Goal: Information Seeking & Learning: Understand process/instructions

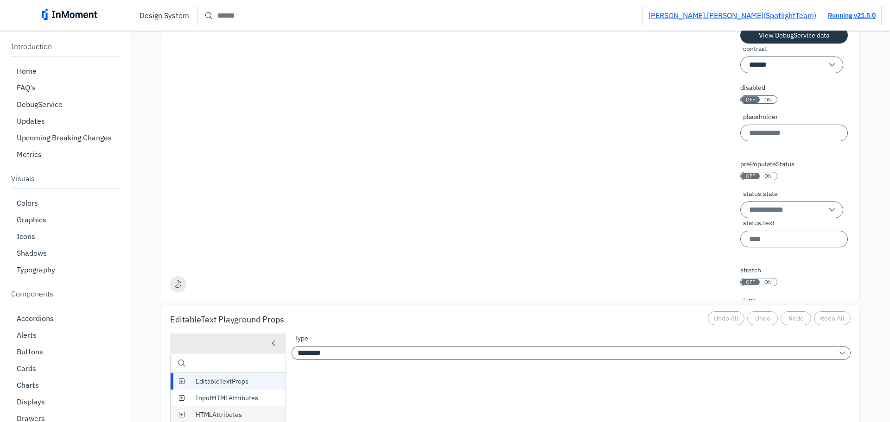
scroll to position [556, 0]
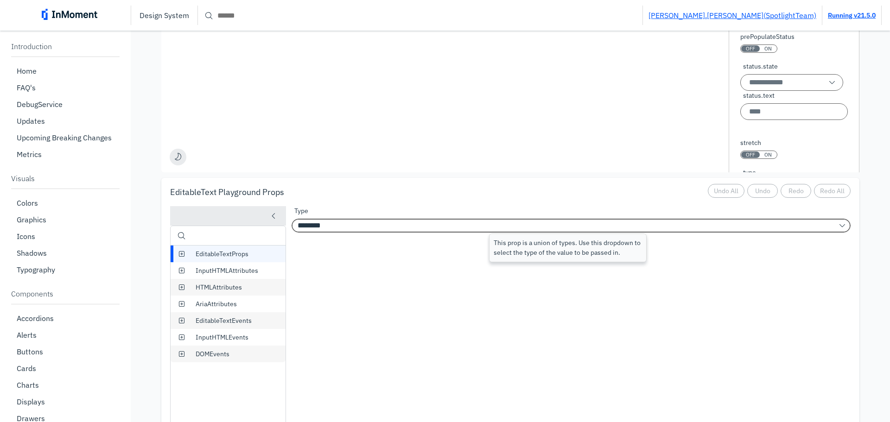
click at [355, 222] on input "********" at bounding box center [571, 226] width 559 height 14
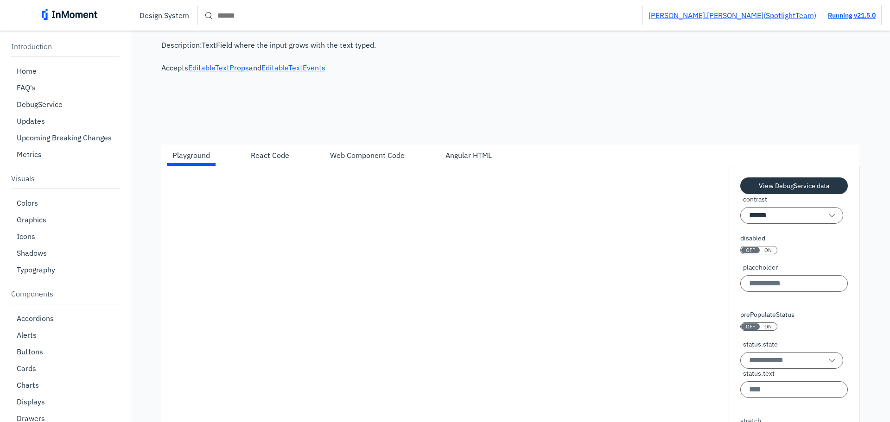
scroll to position [232, 0]
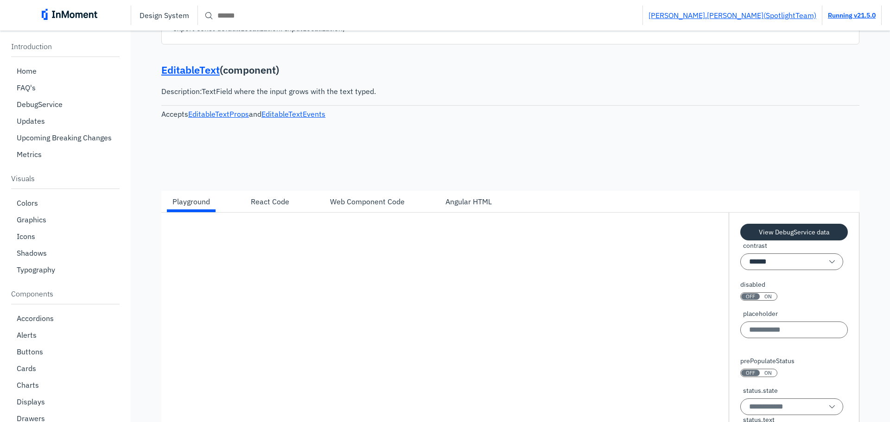
click at [466, 196] on div "Angular HTML" at bounding box center [468, 201] width 46 height 11
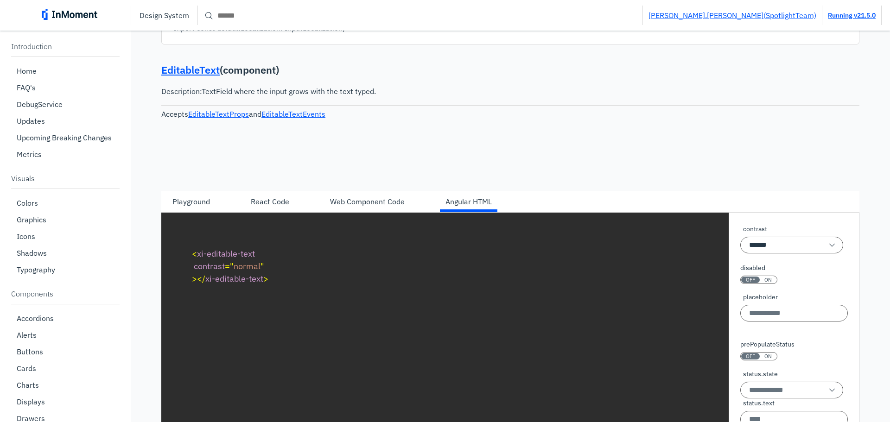
click at [189, 199] on div "Playground" at bounding box center [191, 201] width 38 height 11
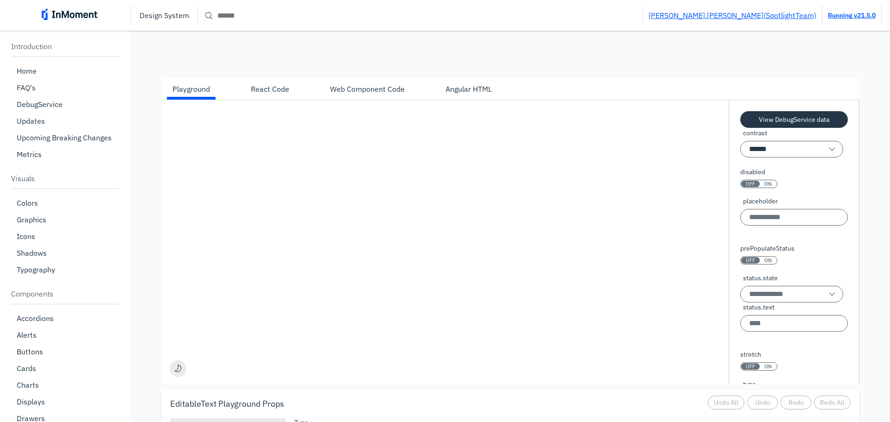
scroll to position [278, 0]
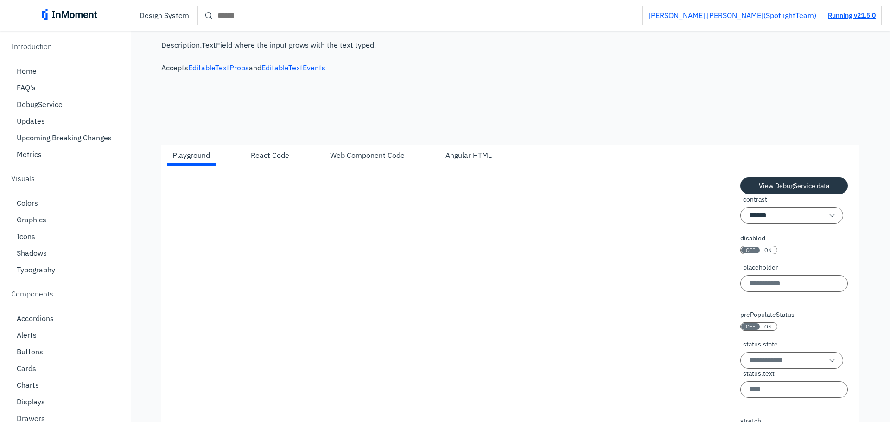
click at [447, 303] on div at bounding box center [444, 267] width 567 height 202
click at [429, 302] on div at bounding box center [444, 267] width 567 height 202
click at [461, 336] on div at bounding box center [444, 267] width 567 height 202
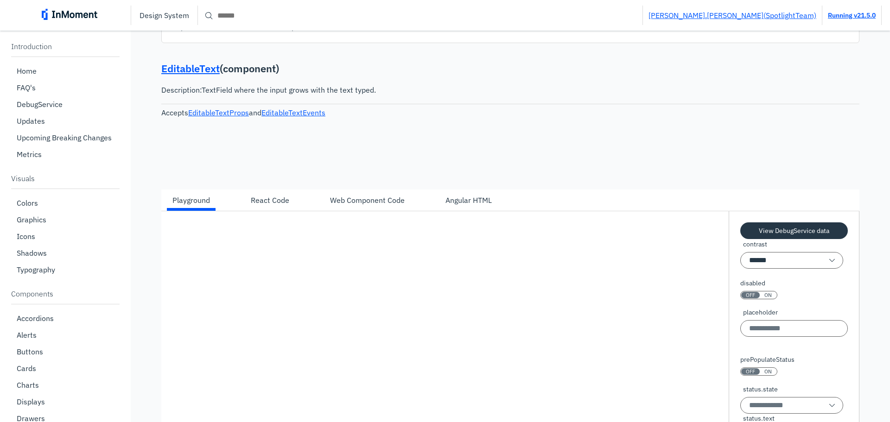
scroll to position [232, 0]
click at [451, 200] on div "Angular HTML" at bounding box center [468, 201] width 46 height 11
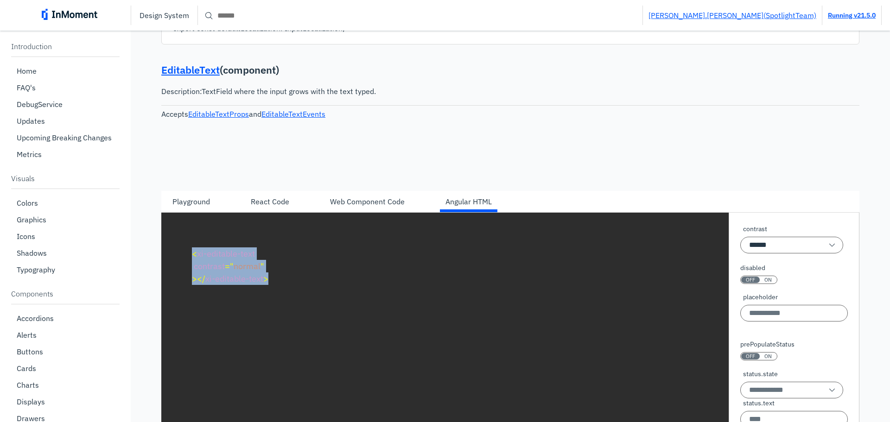
drag, startPoint x: 273, startPoint y: 279, endPoint x: 193, endPoint y: 253, distance: 84.0
click at [193, 253] on pre "< xi-editable-text contrast = " normal " > </ xi-editable-text >" at bounding box center [510, 266] width 653 height 54
copy code "< xi-editable-text contrast = " normal " > </ xi-editable-text >"
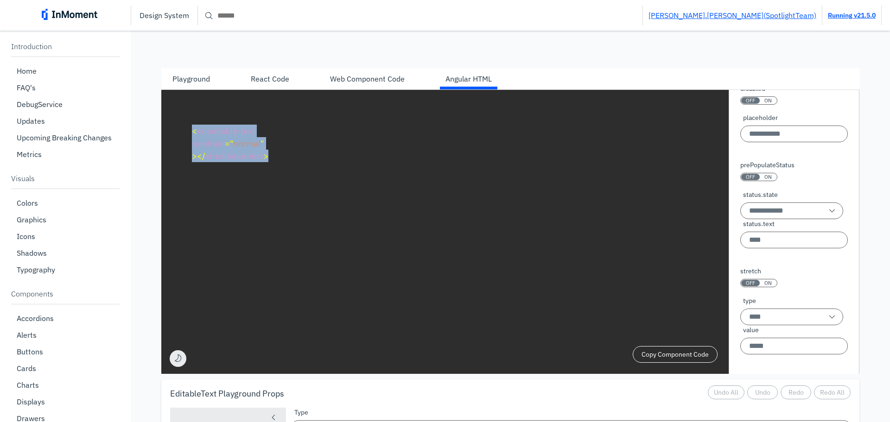
scroll to position [371, 0]
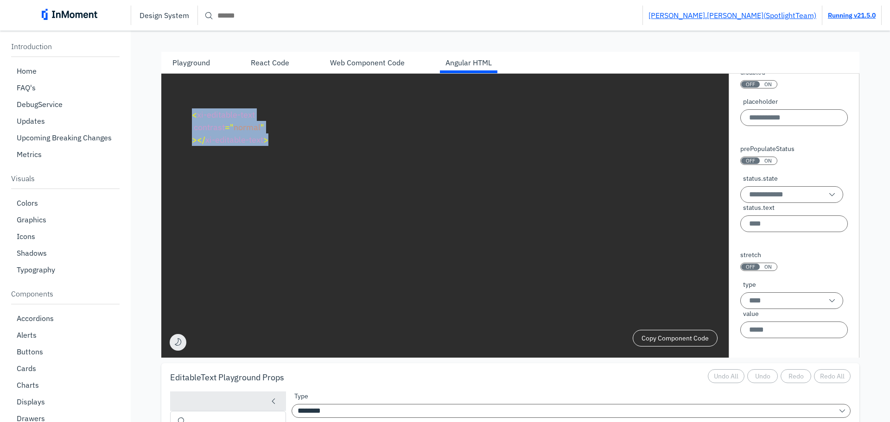
click at [752, 267] on div "OFF" at bounding box center [750, 267] width 19 height 6
click at [419, 134] on pre "< xi-editable-text contrast = " normal " > </ xi-editable-text >" at bounding box center [510, 127] width 653 height 54
click at [365, 55] on div "Web Component Code" at bounding box center [367, 63] width 86 height 16
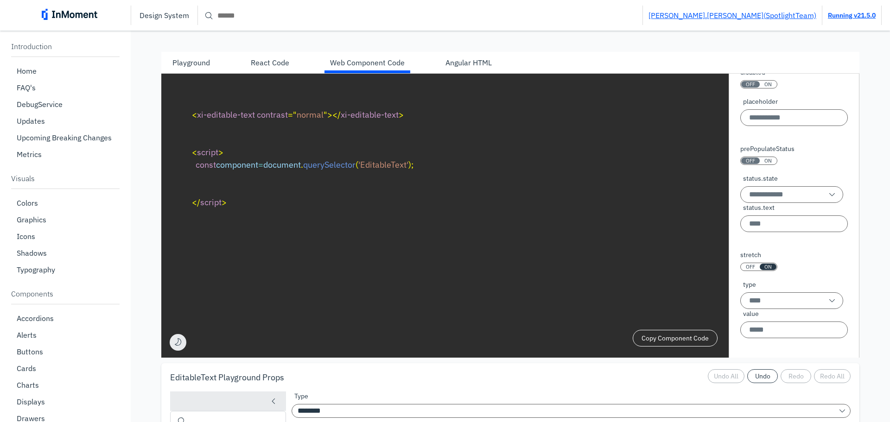
click at [471, 66] on div "Angular HTML" at bounding box center [468, 62] width 46 height 11
type textarea "**********"
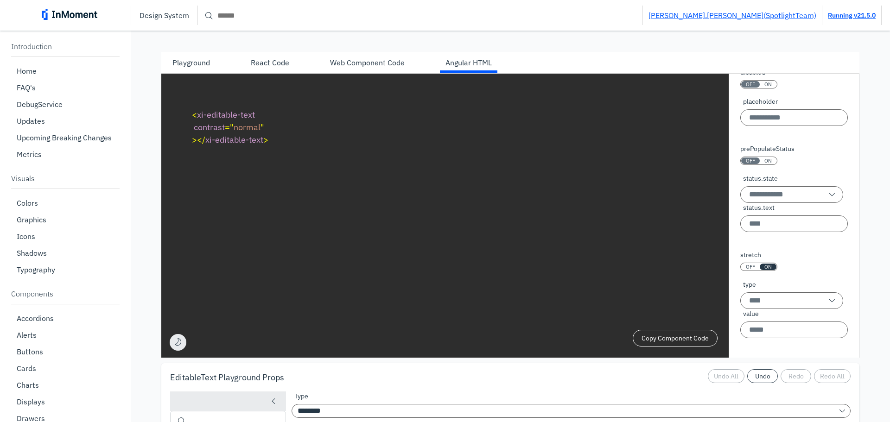
click at [186, 59] on div "Playground" at bounding box center [191, 62] width 38 height 11
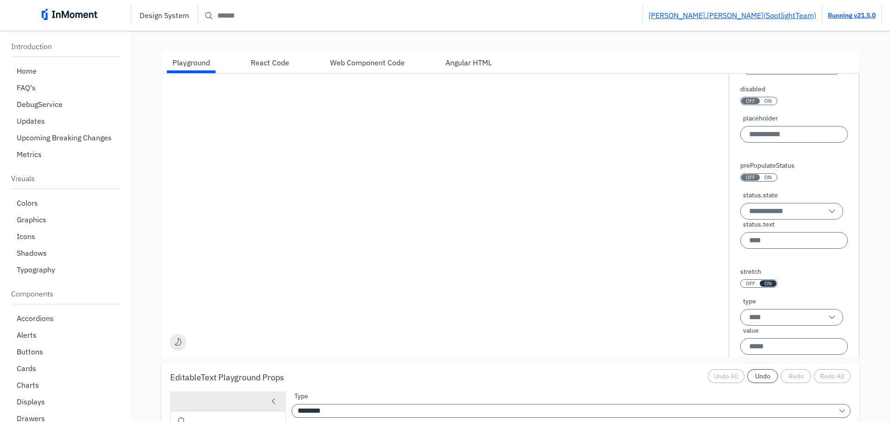
scroll to position [73, 0]
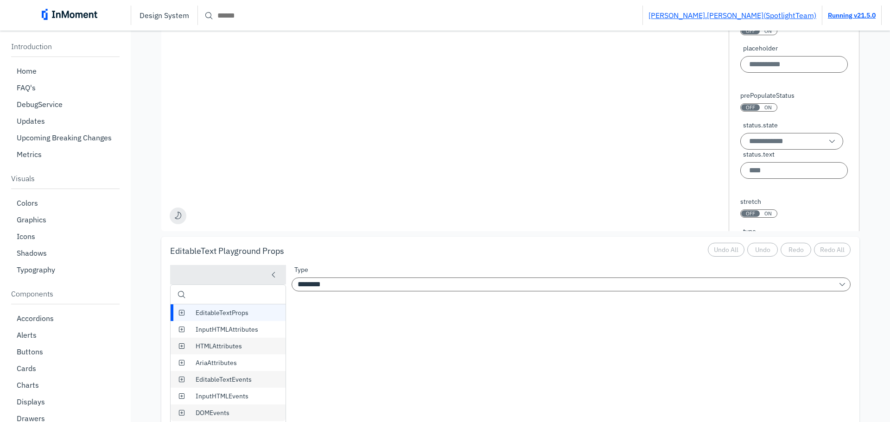
scroll to position [324, 0]
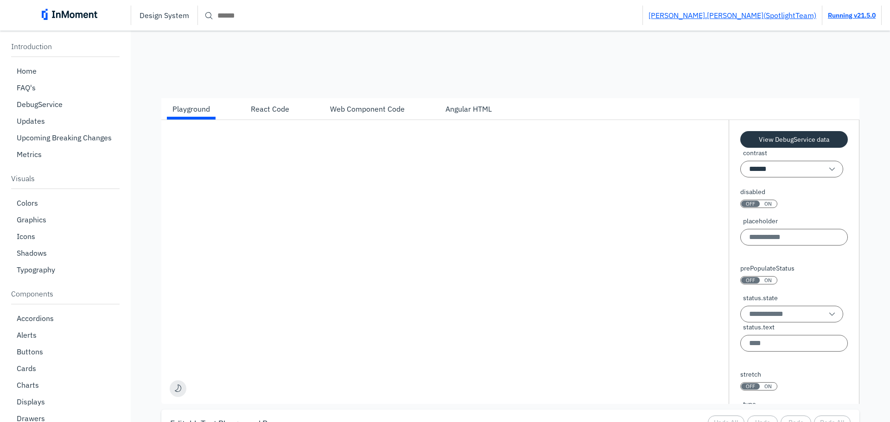
click at [463, 110] on div "Angular HTML" at bounding box center [468, 108] width 46 height 11
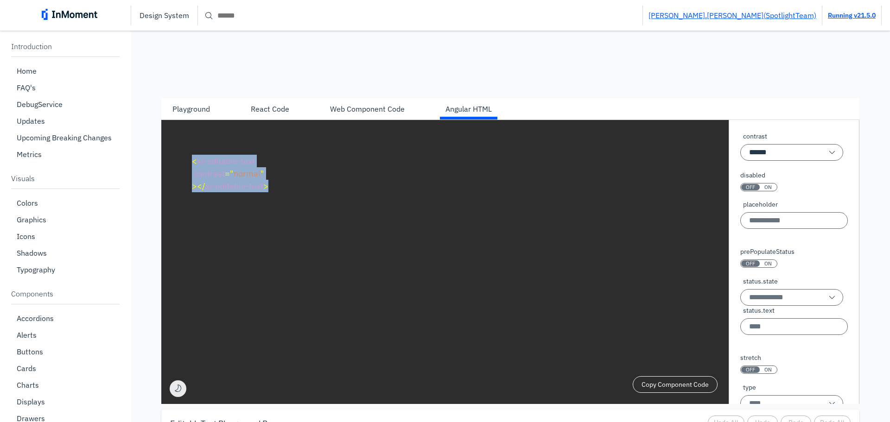
drag, startPoint x: 277, startPoint y: 194, endPoint x: 192, endPoint y: 164, distance: 90.2
click at [192, 164] on pre "< xi-editable-text contrast = " normal " > </ xi-editable-text >" at bounding box center [510, 173] width 653 height 54
copy code "< xi-editable-text contrast = " normal " > </ xi-editable-text >"
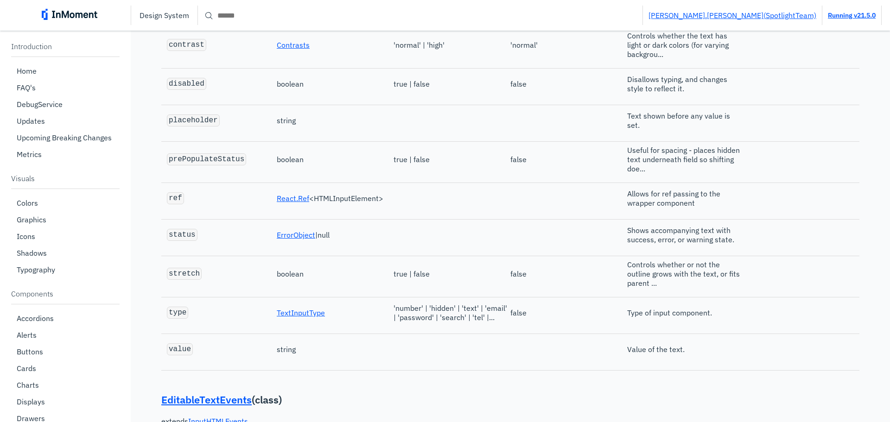
scroll to position [1112, 0]
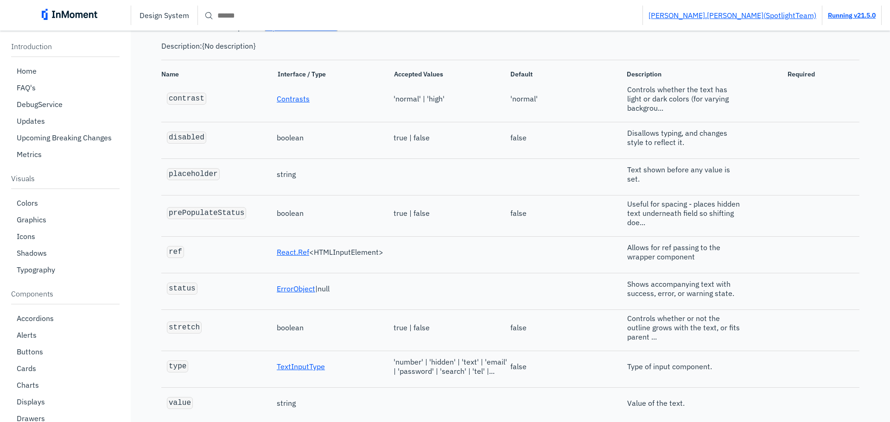
click at [227, 279] on div "status" at bounding box center [218, 288] width 115 height 23
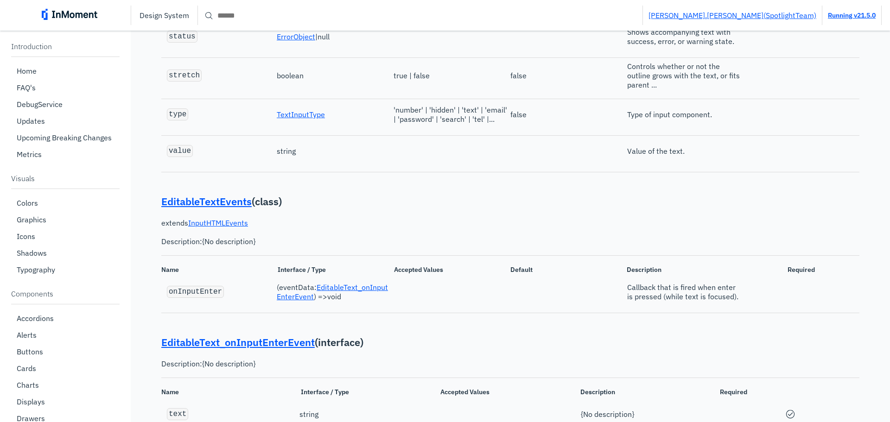
scroll to position [1437, 0]
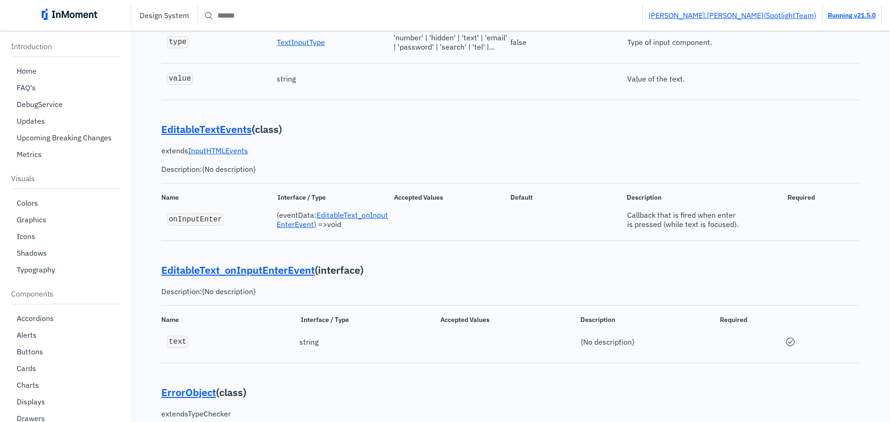
click at [195, 224] on code "onInputEnter" at bounding box center [195, 220] width 53 height 8
copy code "onInputEnter"
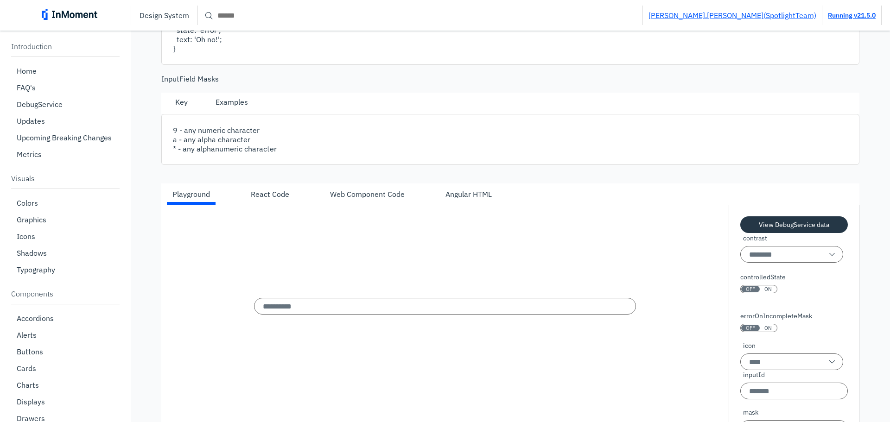
scroll to position [2178, 0]
click at [343, 312] on input "InputField" at bounding box center [445, 306] width 382 height 17
drag, startPoint x: 470, startPoint y: 200, endPoint x: 467, endPoint y: 203, distance: 5.2
click at [470, 199] on div "Angular HTML" at bounding box center [468, 193] width 46 height 11
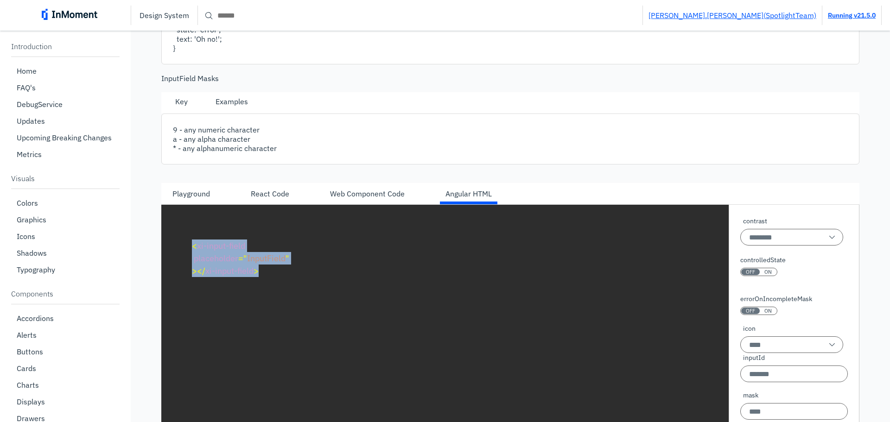
drag, startPoint x: 265, startPoint y: 279, endPoint x: 193, endPoint y: 257, distance: 75.1
click at [189, 257] on pre "< xi-input-field placeholder = " InputField " > </ xi-input-field >" at bounding box center [510, 258] width 653 height 54
click at [241, 251] on span "< xi-input-field" at bounding box center [218, 246] width 53 height 11
click at [248, 254] on pre "< xi-input-field placeholder = " InputField " > </ xi-input-field >" at bounding box center [510, 258] width 653 height 54
drag, startPoint x: 228, startPoint y: 254, endPoint x: 196, endPoint y: 256, distance: 32.0
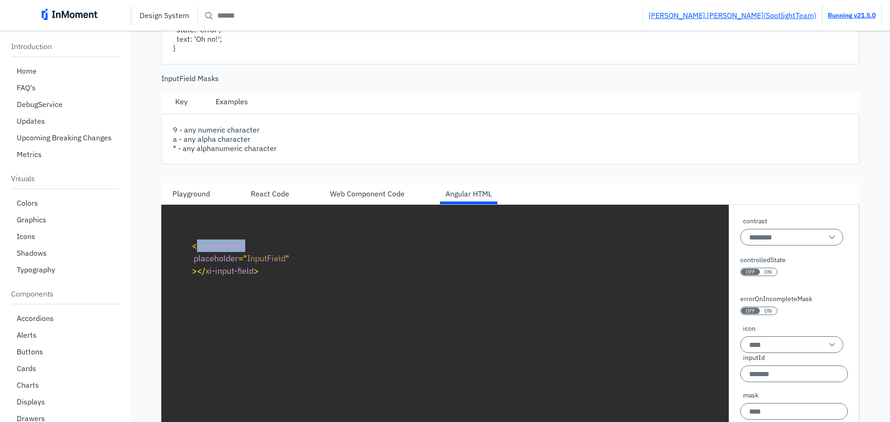
click at [196, 256] on pre "< xi-input-field placeholder = " InputField " > </ xi-input-field >" at bounding box center [510, 258] width 653 height 54
copy span "xi-input-field"
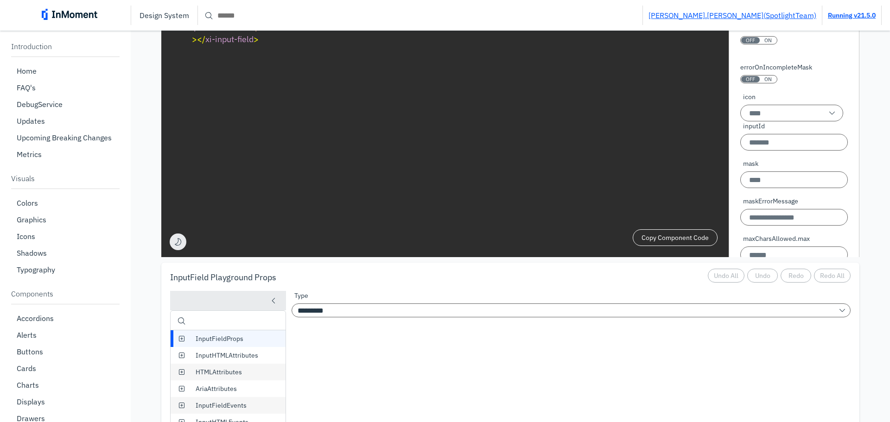
scroll to position [2317, 0]
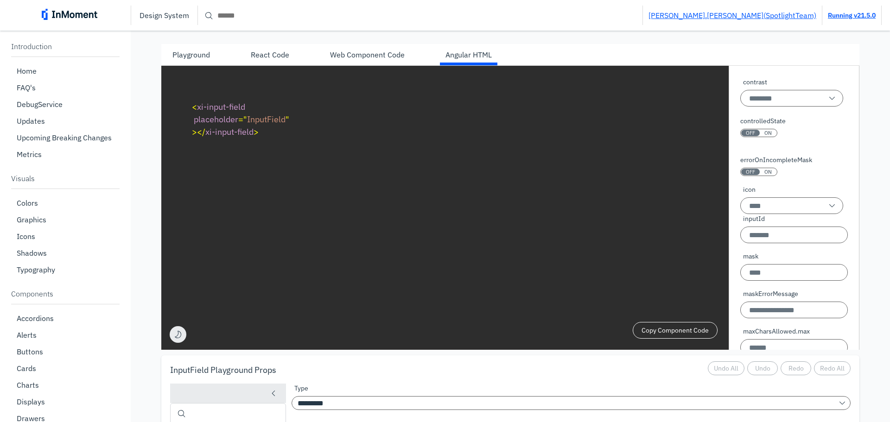
click at [187, 60] on div "Playground" at bounding box center [191, 54] width 38 height 11
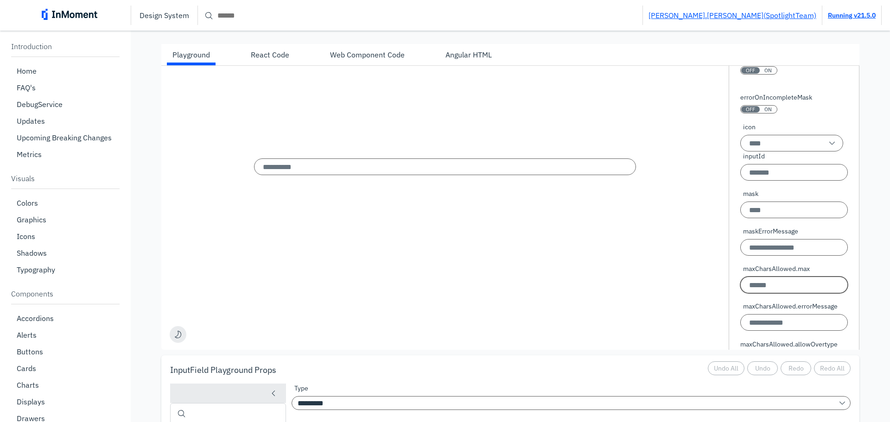
scroll to position [0, 0]
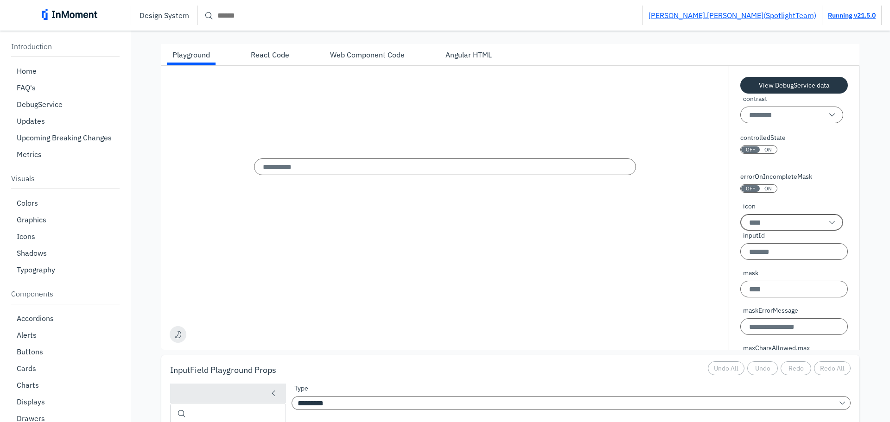
click at [763, 226] on input "icon" at bounding box center [791, 222] width 103 height 17
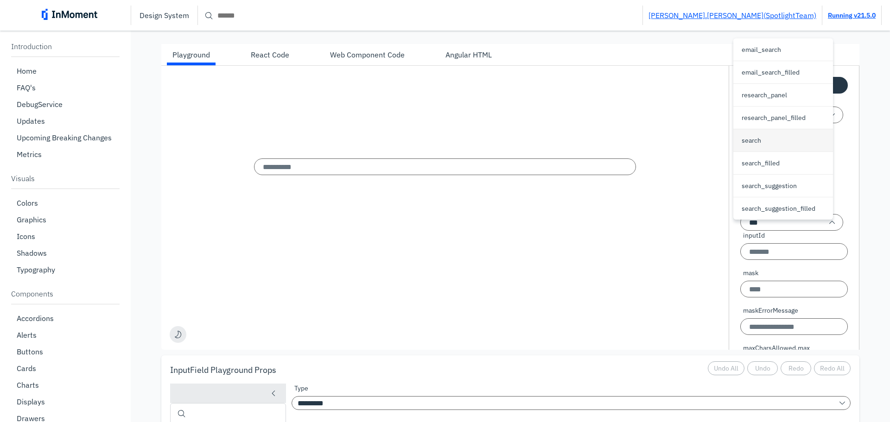
click at [768, 141] on div "search" at bounding box center [756, 140] width 28 height 11
type input "******"
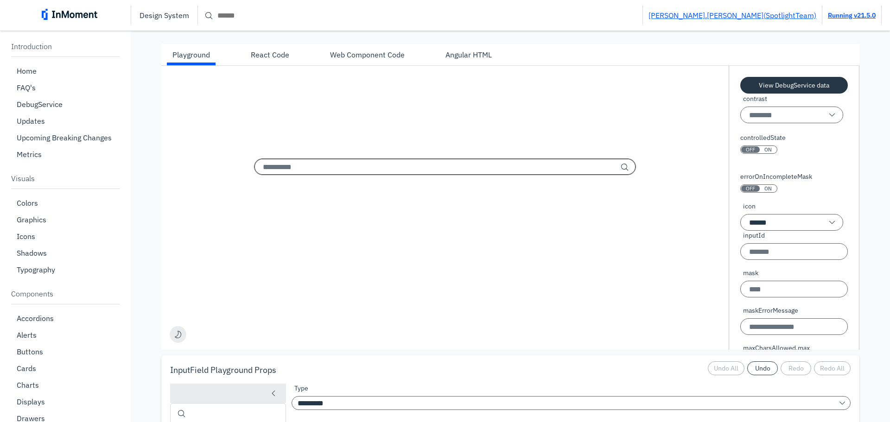
click at [298, 168] on input "InputField" at bounding box center [445, 167] width 382 height 17
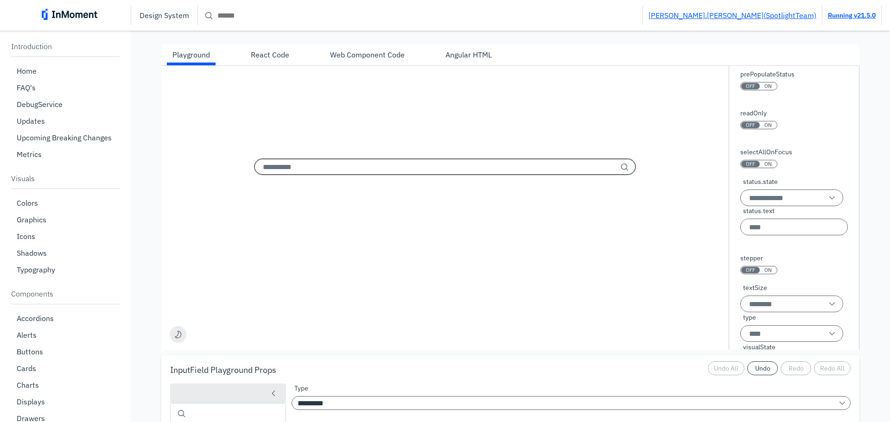
scroll to position [496, 0]
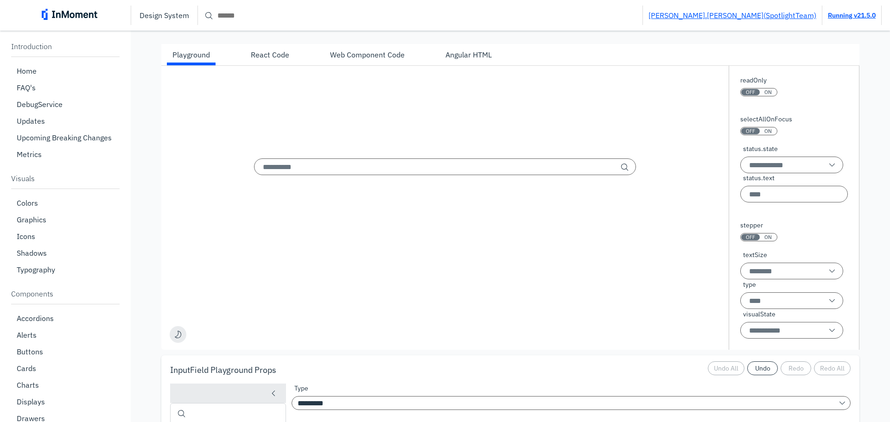
click at [746, 241] on span "OFF" at bounding box center [750, 237] width 9 height 6
click at [747, 241] on span "OFF" at bounding box center [750, 237] width 9 height 6
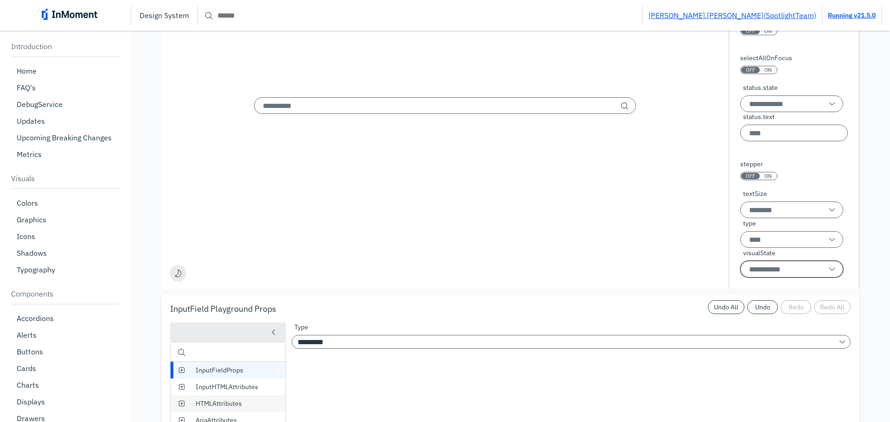
scroll to position [2410, 0]
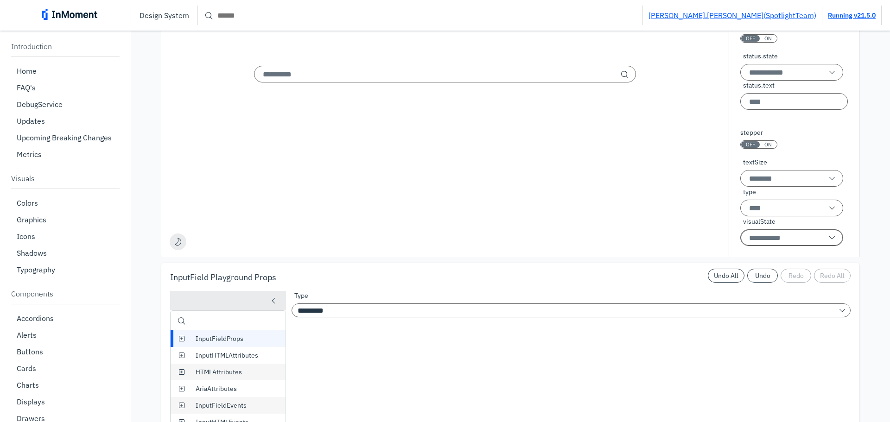
click at [774, 244] on input "visualState" at bounding box center [791, 237] width 103 height 17
click at [792, 267] on div "normal" at bounding box center [783, 268] width 100 height 22
click at [775, 244] on input "******" at bounding box center [791, 237] width 103 height 17
click at [780, 288] on div "condensed" at bounding box center [762, 290] width 41 height 11
click at [778, 246] on input "*********" at bounding box center [791, 237] width 103 height 17
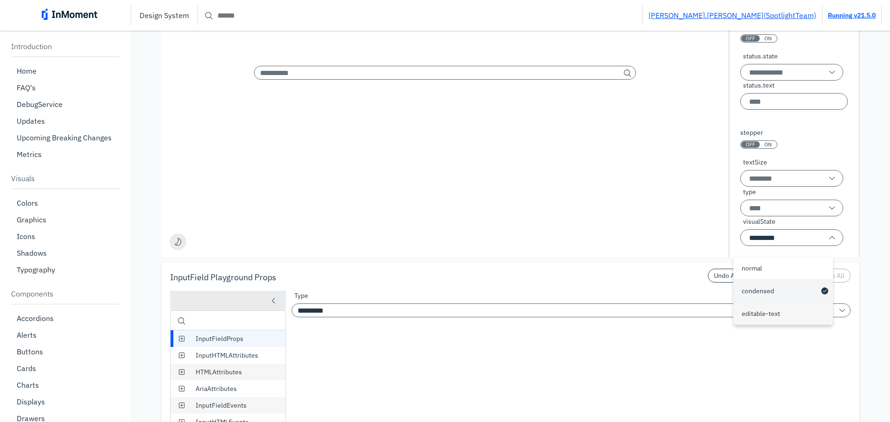
click at [767, 314] on p "editable-text" at bounding box center [761, 314] width 38 height 10
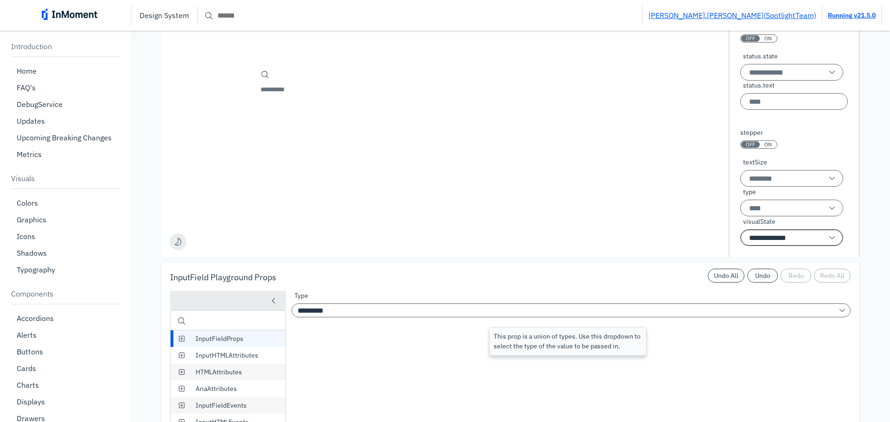
click at [772, 246] on input "**********" at bounding box center [791, 237] width 103 height 17
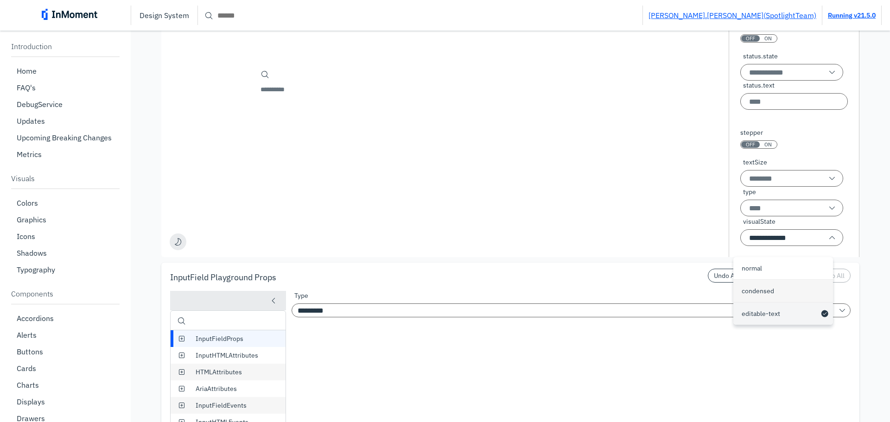
click at [766, 291] on p "condensed" at bounding box center [758, 291] width 32 height 10
type input "*********"
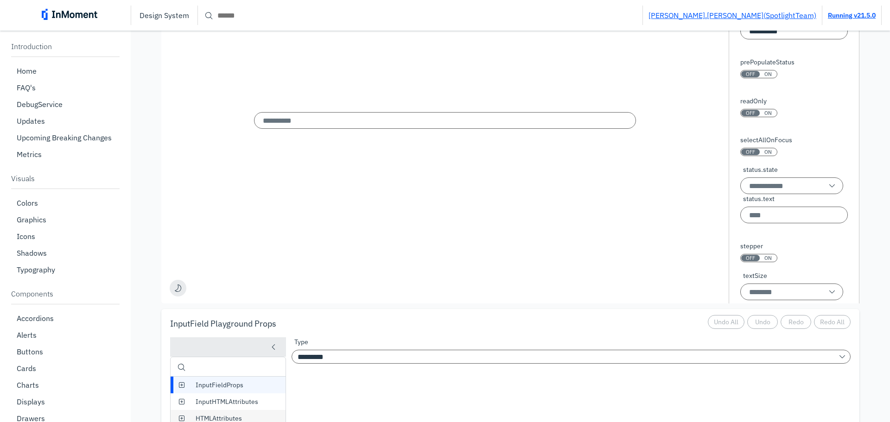
scroll to position [496, 0]
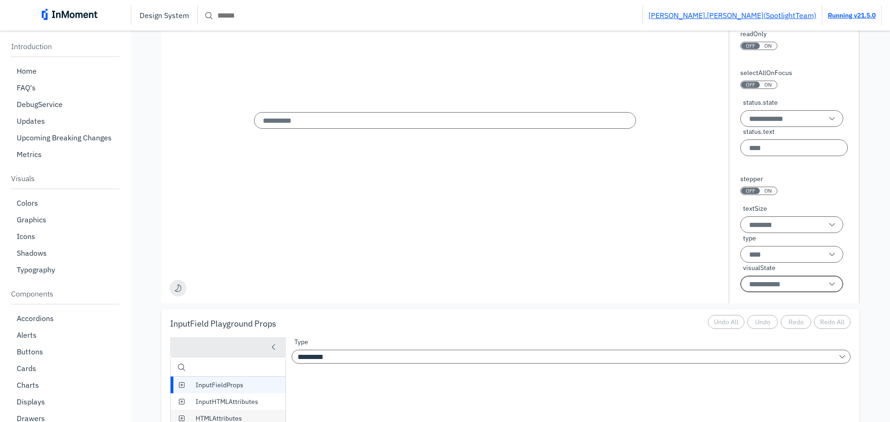
click at [779, 291] on input "visualState" at bounding box center [791, 284] width 103 height 17
click at [772, 338] on p "condensed" at bounding box center [758, 338] width 32 height 10
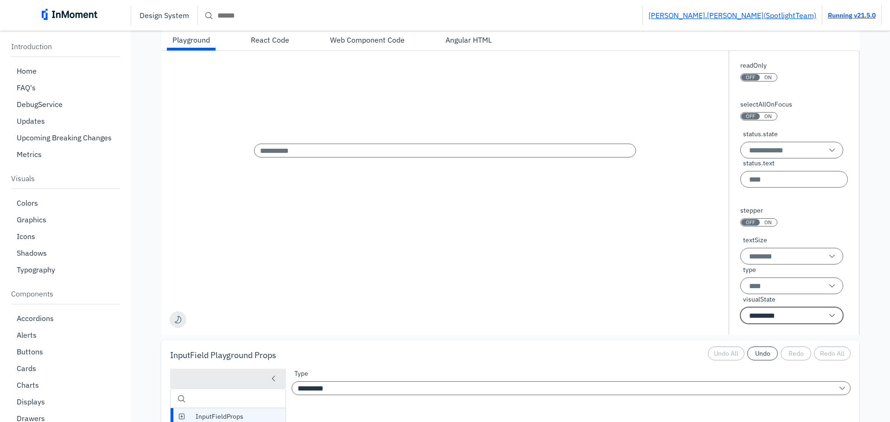
scroll to position [2317, 0]
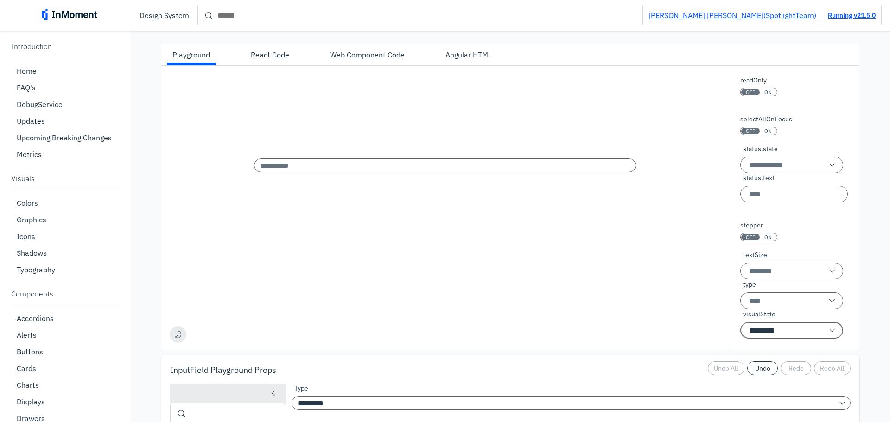
click at [794, 336] on input "*********" at bounding box center [791, 330] width 103 height 17
drag, startPoint x: 794, startPoint y: 336, endPoint x: 771, endPoint y: 407, distance: 75.2
click at [771, 407] on p "editable-text" at bounding box center [761, 407] width 38 height 10
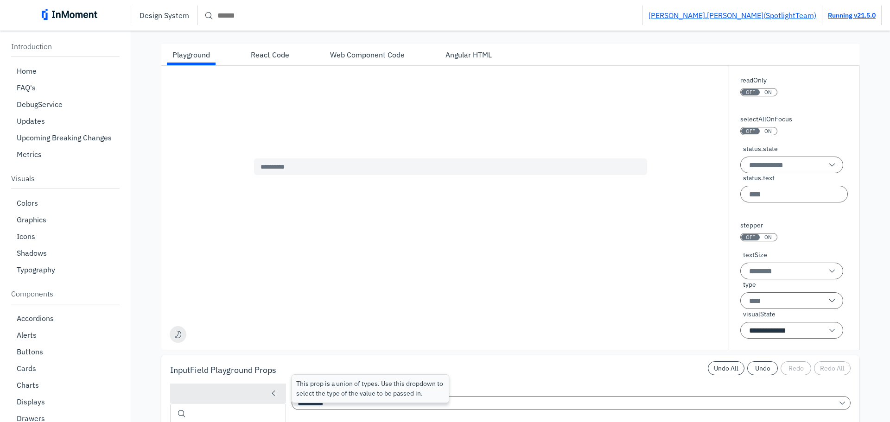
click at [283, 172] on input "InputField" at bounding box center [452, 167] width 384 height 11
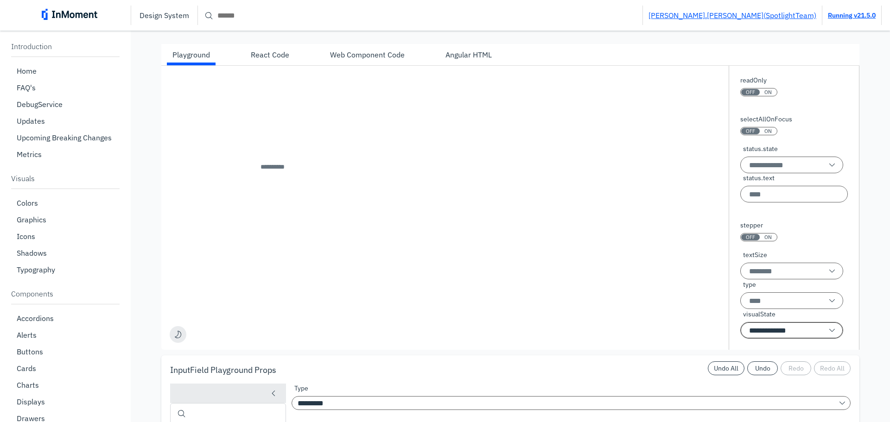
click at [760, 339] on input "**********" at bounding box center [791, 330] width 103 height 17
click at [759, 361] on p "normal" at bounding box center [752, 361] width 20 height 10
click at [765, 339] on input "******" at bounding box center [791, 330] width 103 height 17
click at [770, 404] on p "editable-text" at bounding box center [761, 407] width 38 height 10
type input "**********"
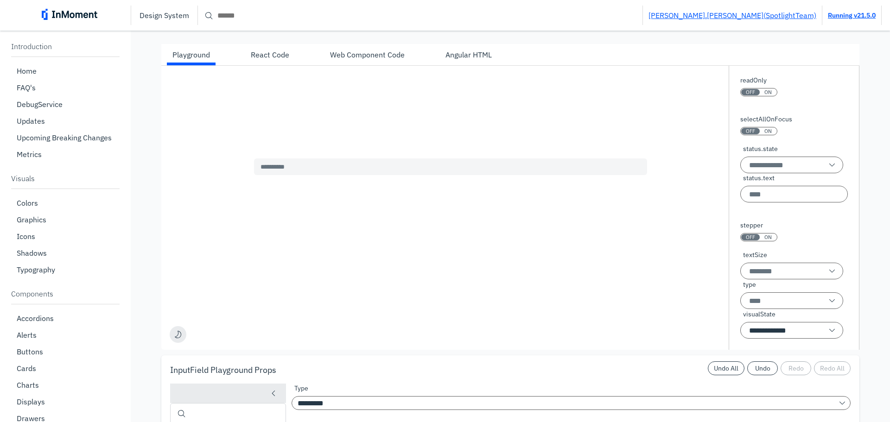
click at [285, 172] on input "InputField" at bounding box center [452, 167] width 384 height 11
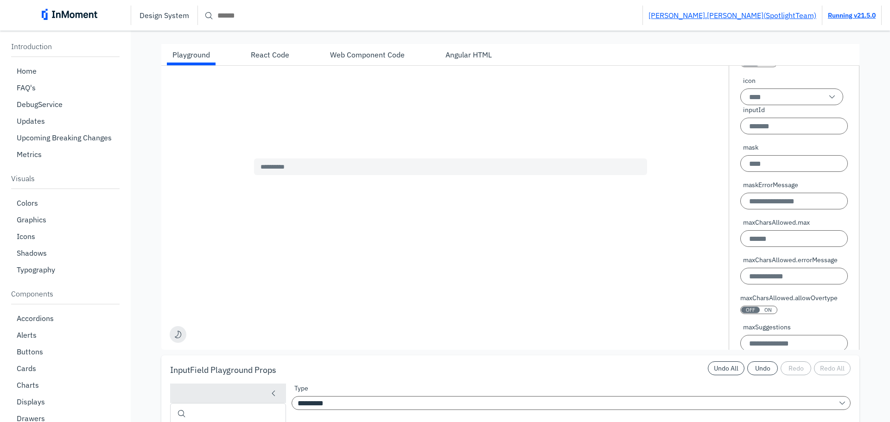
scroll to position [33, 0]
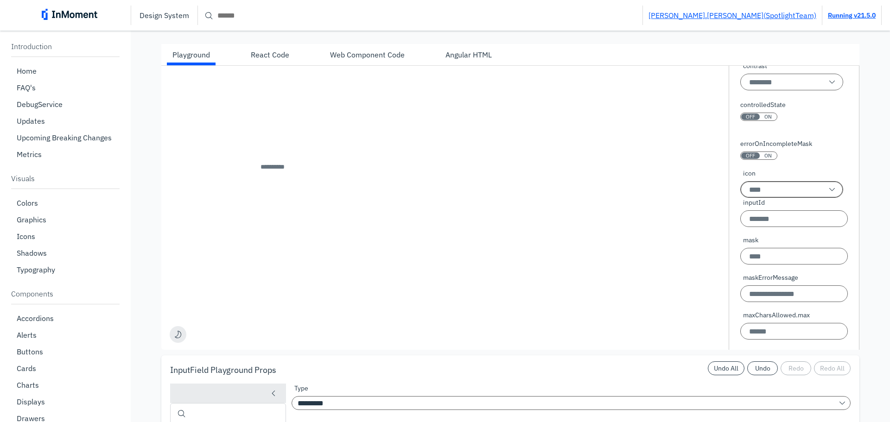
click at [760, 198] on input "icon" at bounding box center [791, 189] width 103 height 17
click at [826, 195] on span "single arrow down icon" at bounding box center [831, 189] width 11 height 11
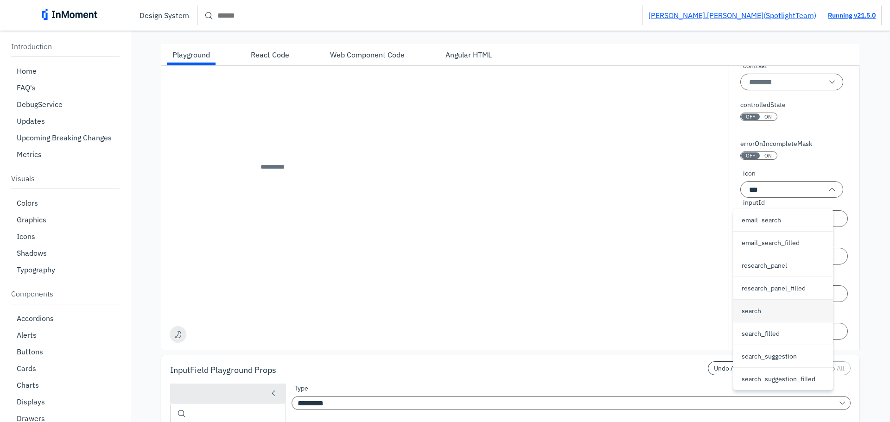
click at [775, 309] on div "search" at bounding box center [783, 311] width 100 height 22
type input "******"
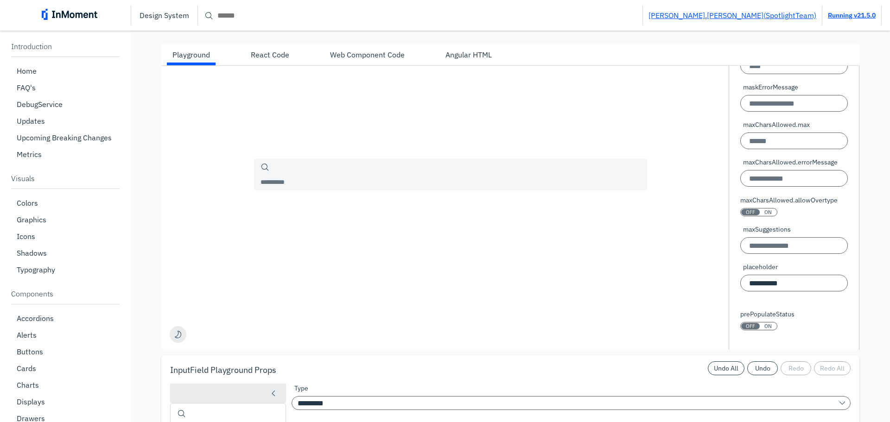
scroll to position [172, 0]
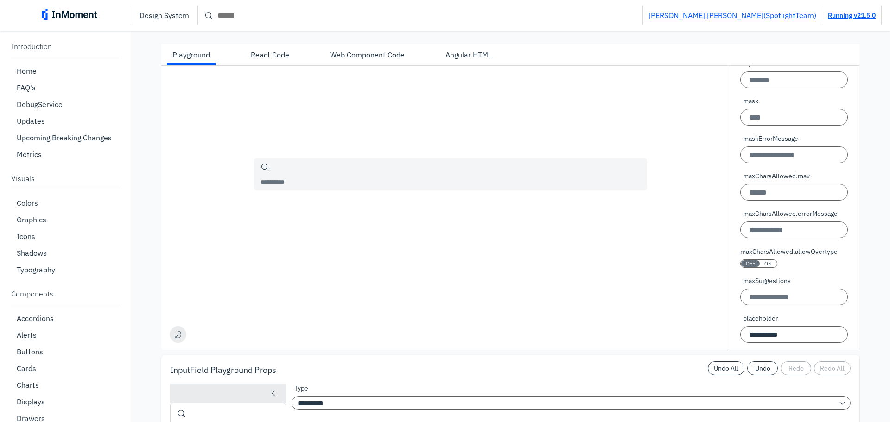
click at [286, 187] on input "InputField" at bounding box center [452, 182] width 384 height 11
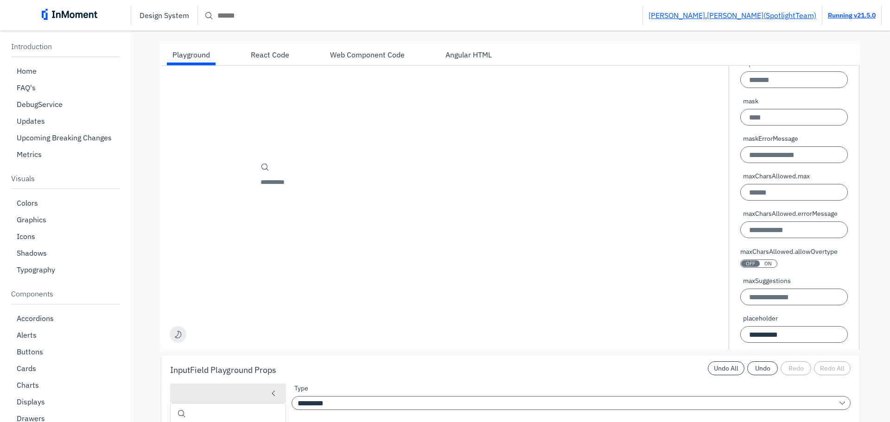
click at [479, 294] on div "**********" at bounding box center [510, 208] width 698 height 284
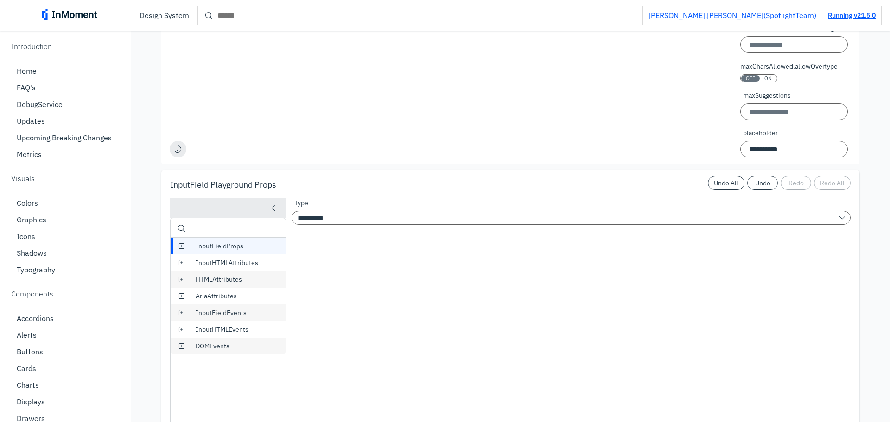
scroll to position [2364, 0]
